Goal: Obtain resource: Download file/media

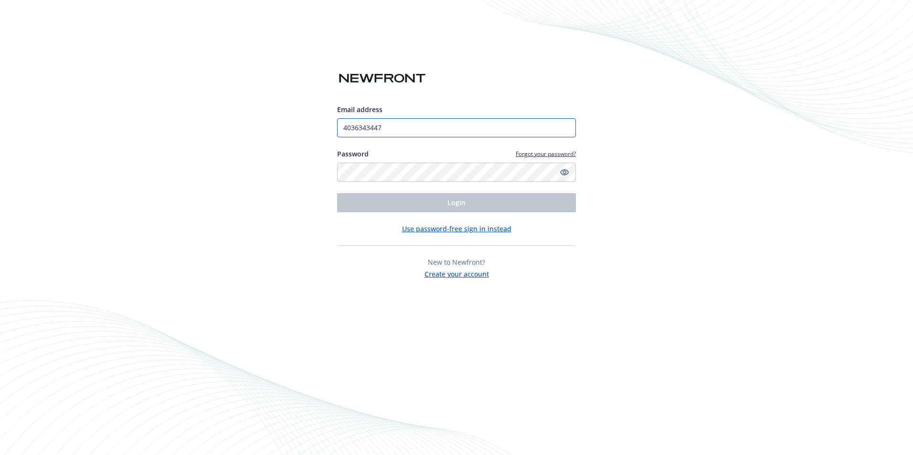
click at [387, 135] on input "4036343447" at bounding box center [456, 127] width 239 height 19
type input "[EMAIL_ADDRESS][DOMAIN_NAME]"
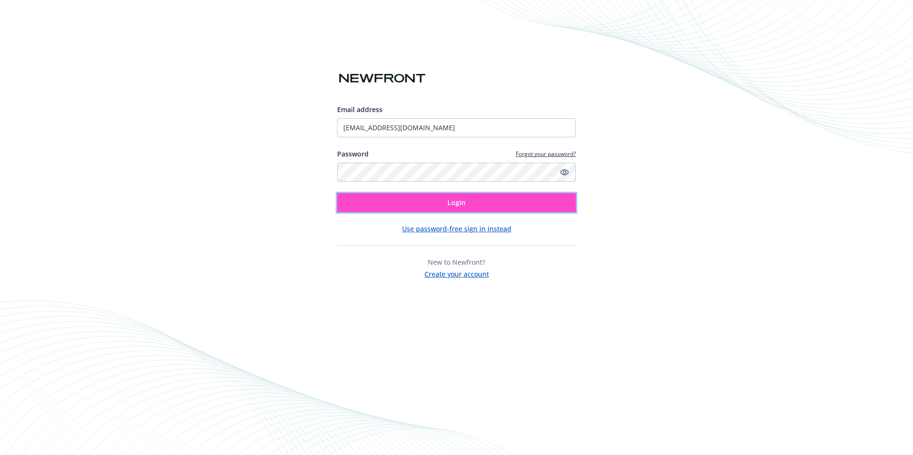
click at [389, 199] on button "Login" at bounding box center [456, 202] width 239 height 19
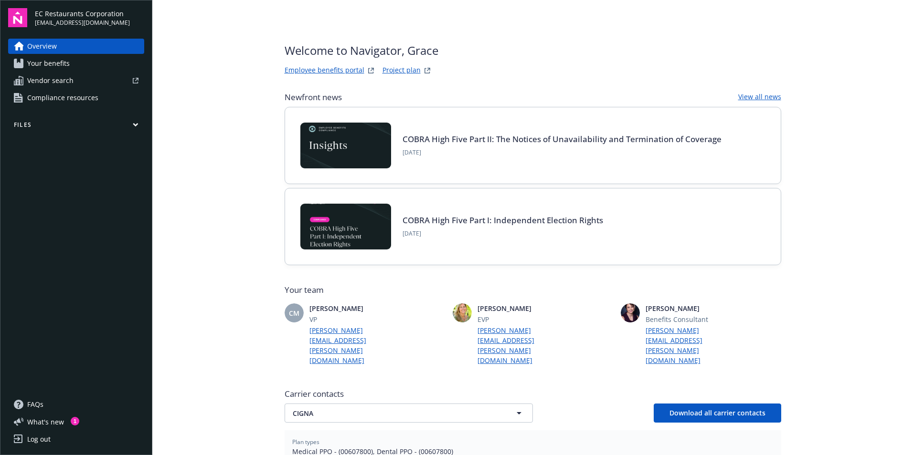
click at [387, 70] on link "Project plan" at bounding box center [401, 70] width 38 height 11
